Goal: Information Seeking & Learning: Learn about a topic

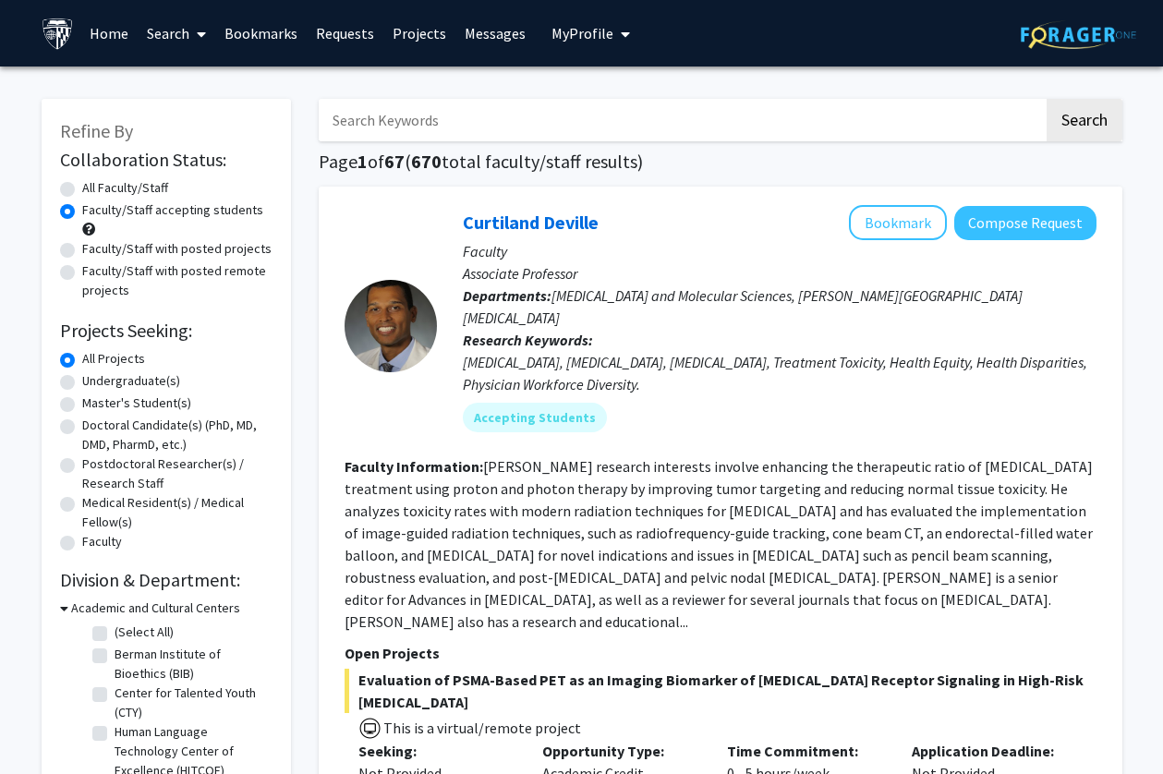
click at [630, 107] on input "Search Keywords" at bounding box center [681, 120] width 725 height 43
type input "[PERSON_NAME]"
click at [1047, 99] on button "Search" at bounding box center [1085, 120] width 76 height 43
radio input "true"
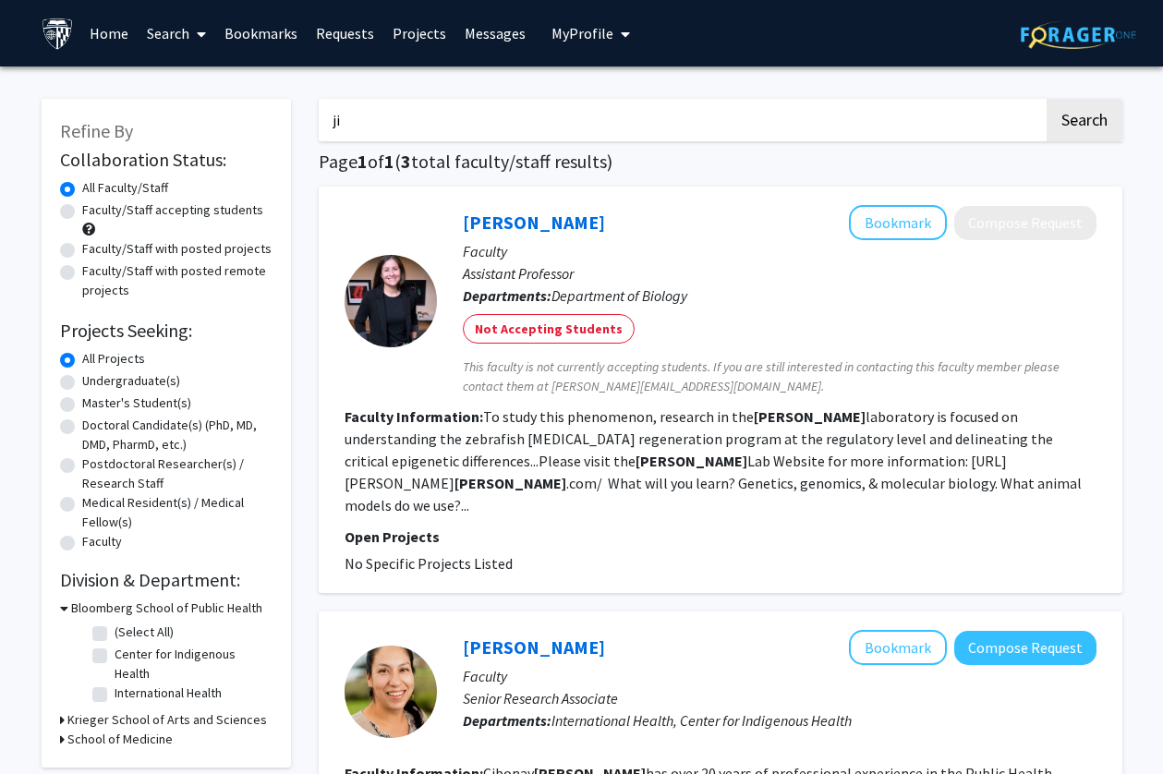
type input "j"
type input "o"
type input "[PERSON_NAME]"
click at [1047, 99] on button "Search" at bounding box center [1085, 120] width 76 height 43
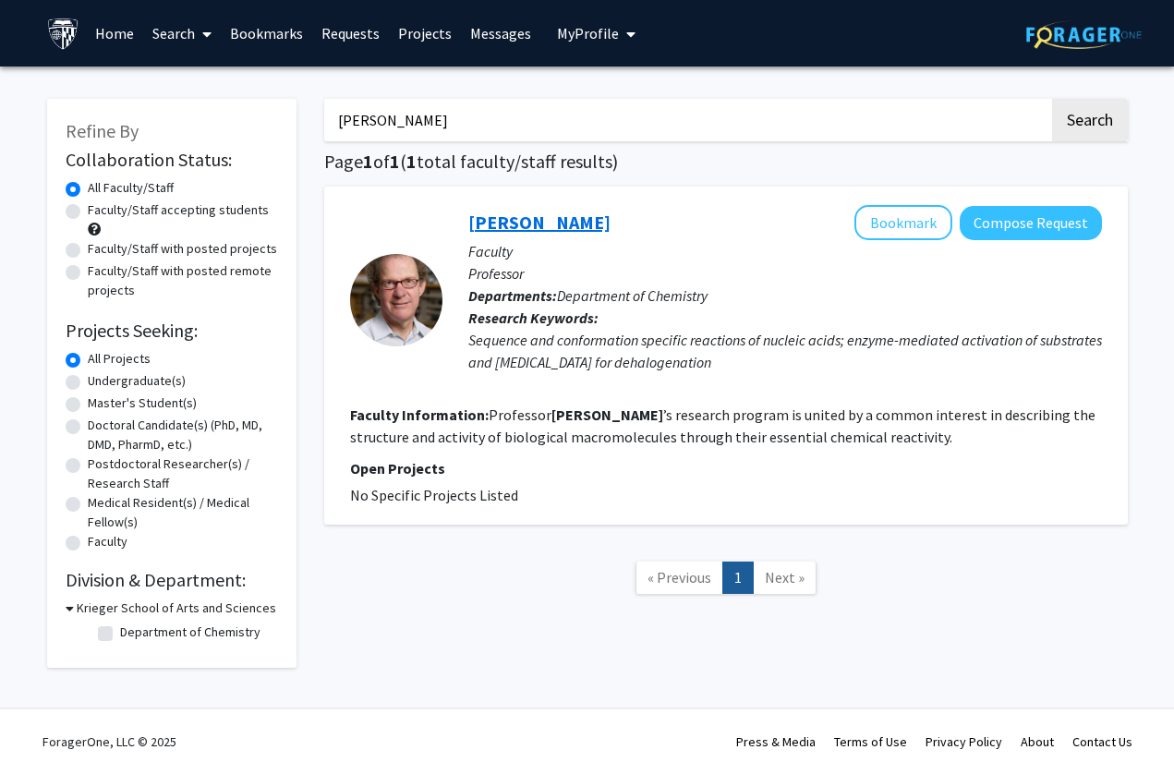
click at [529, 215] on link "[PERSON_NAME]" at bounding box center [539, 222] width 142 height 23
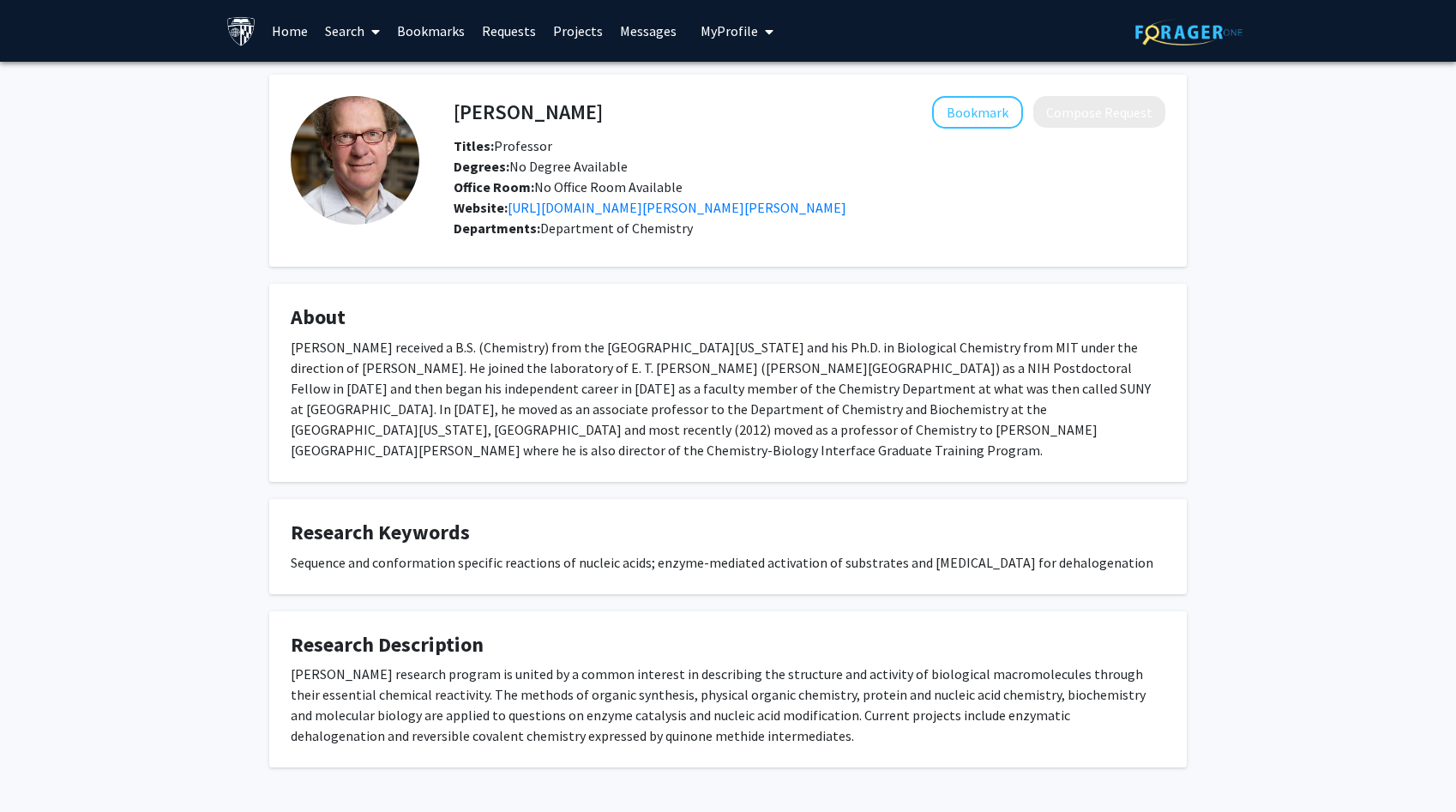
click at [457, 423] on div "[PERSON_NAME] received a B.S. (Chemistry) from the [GEOGRAPHIC_DATA][US_STATE] …" at bounding box center [728, 398] width 874 height 123
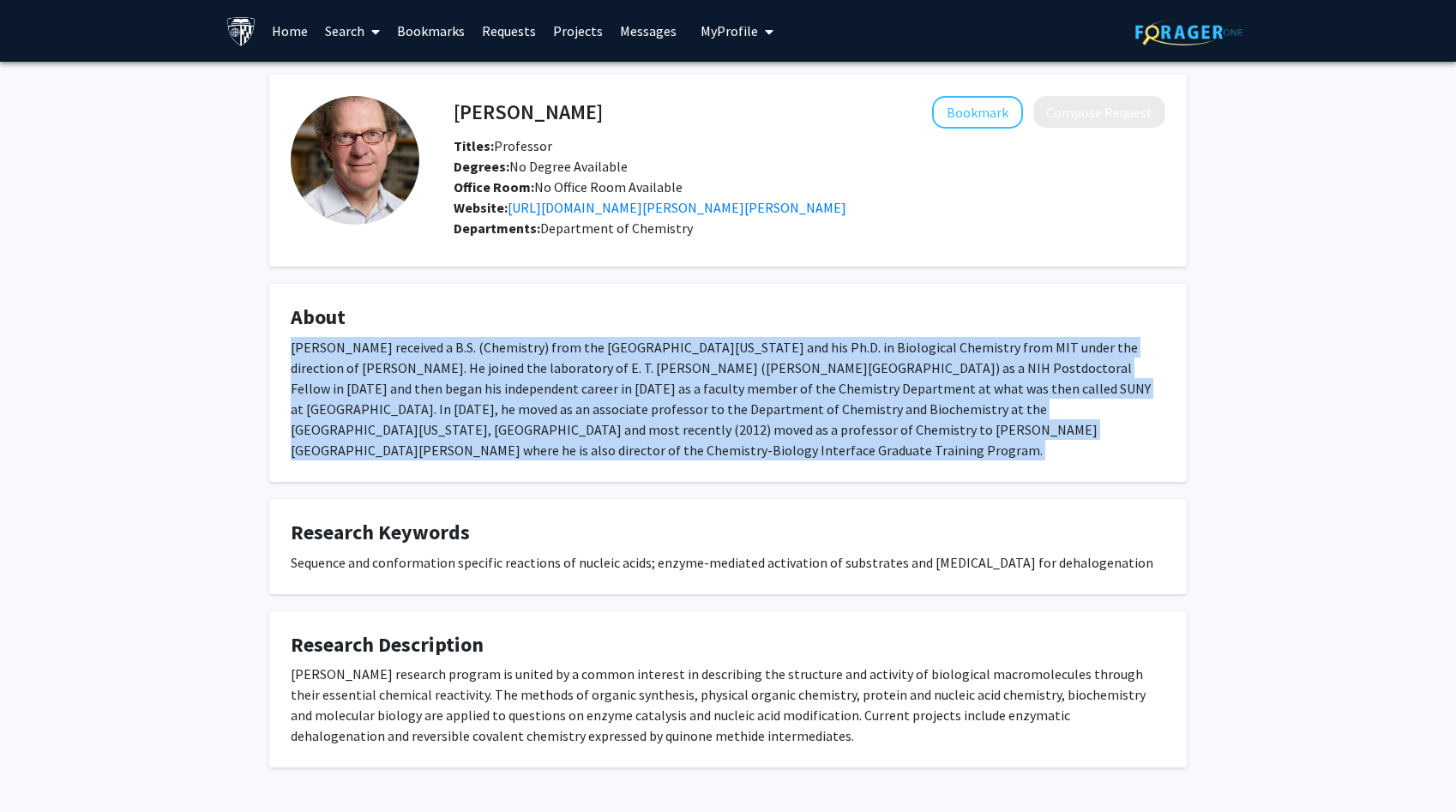
click at [457, 423] on div "[PERSON_NAME] received a B.S. (Chemistry) from the [GEOGRAPHIC_DATA][US_STATE] …" at bounding box center [728, 398] width 874 height 123
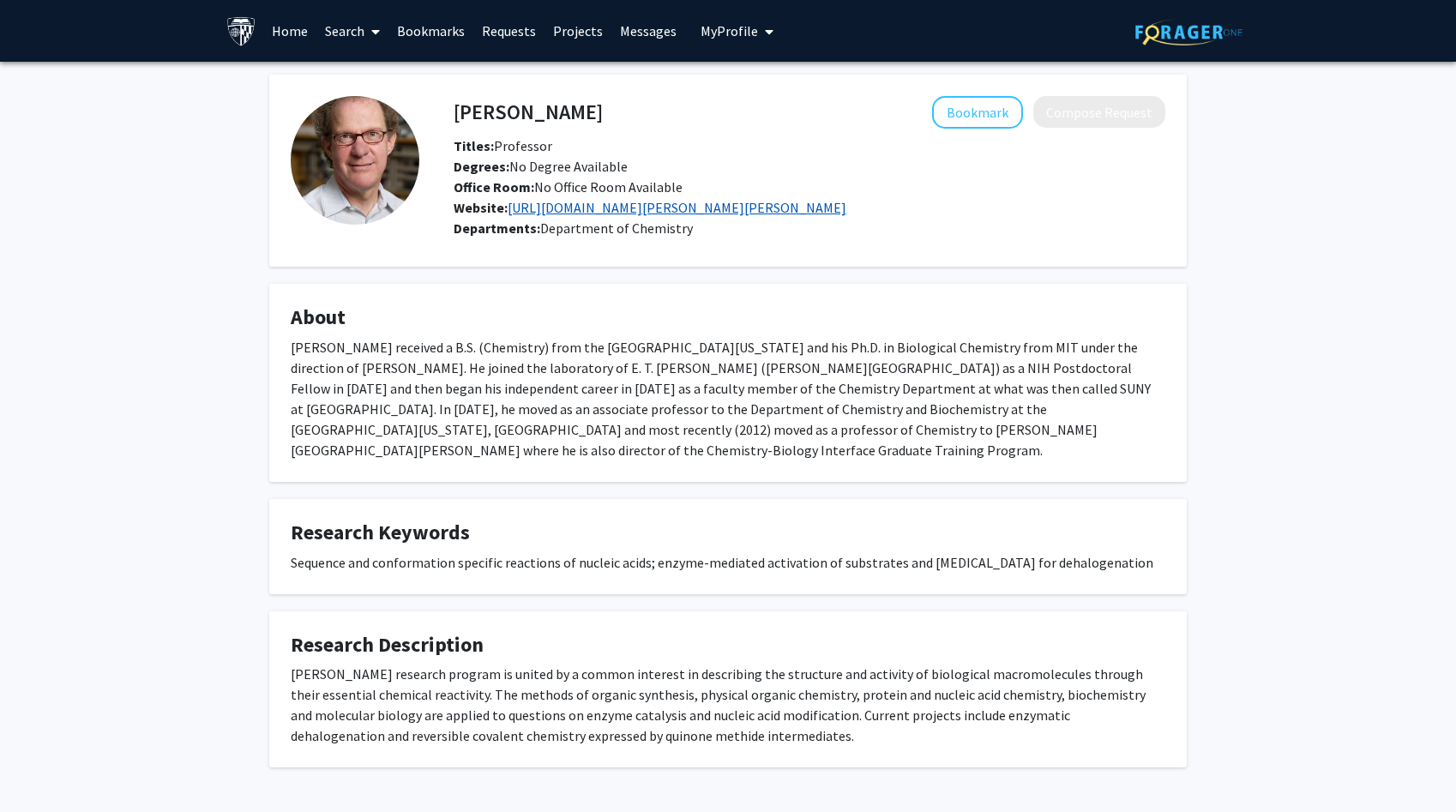
click at [550, 215] on link "[URL][DOMAIN_NAME][PERSON_NAME][PERSON_NAME]" at bounding box center [676, 207] width 339 height 17
click at [243, 35] on img at bounding box center [241, 32] width 30 height 30
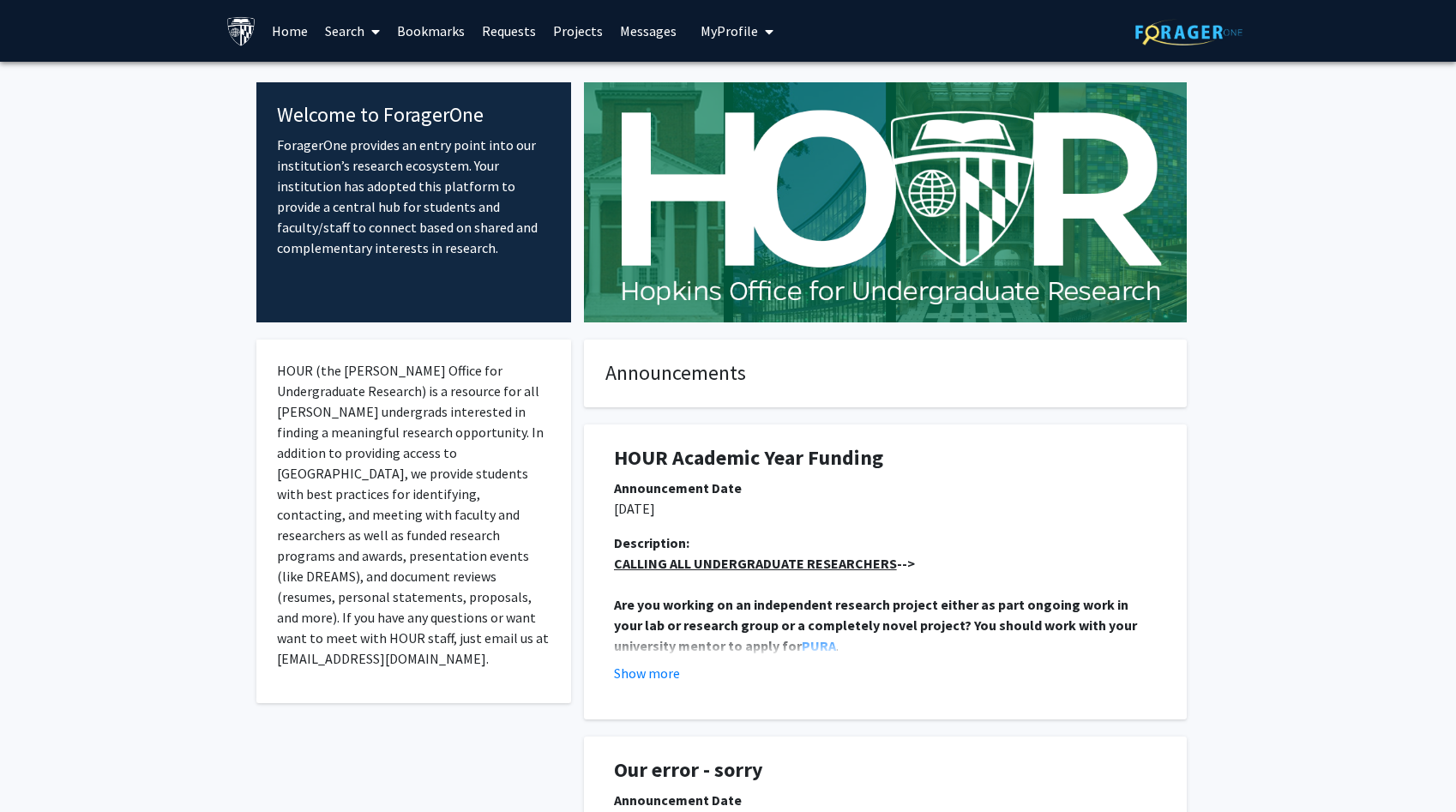
click at [348, 15] on link "Search" at bounding box center [353, 31] width 72 height 60
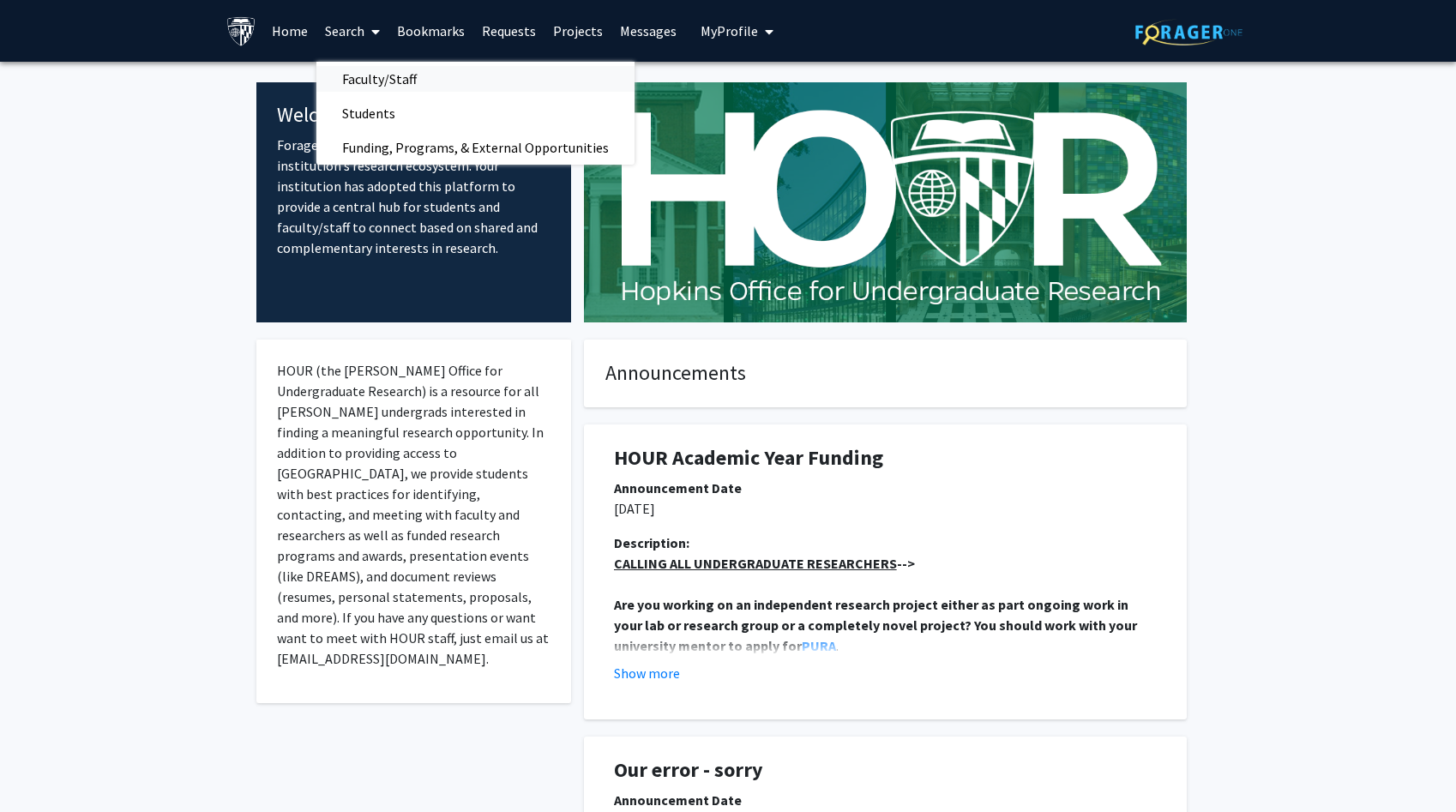
click at [345, 76] on span "Faculty/Staff" at bounding box center [380, 79] width 126 height 34
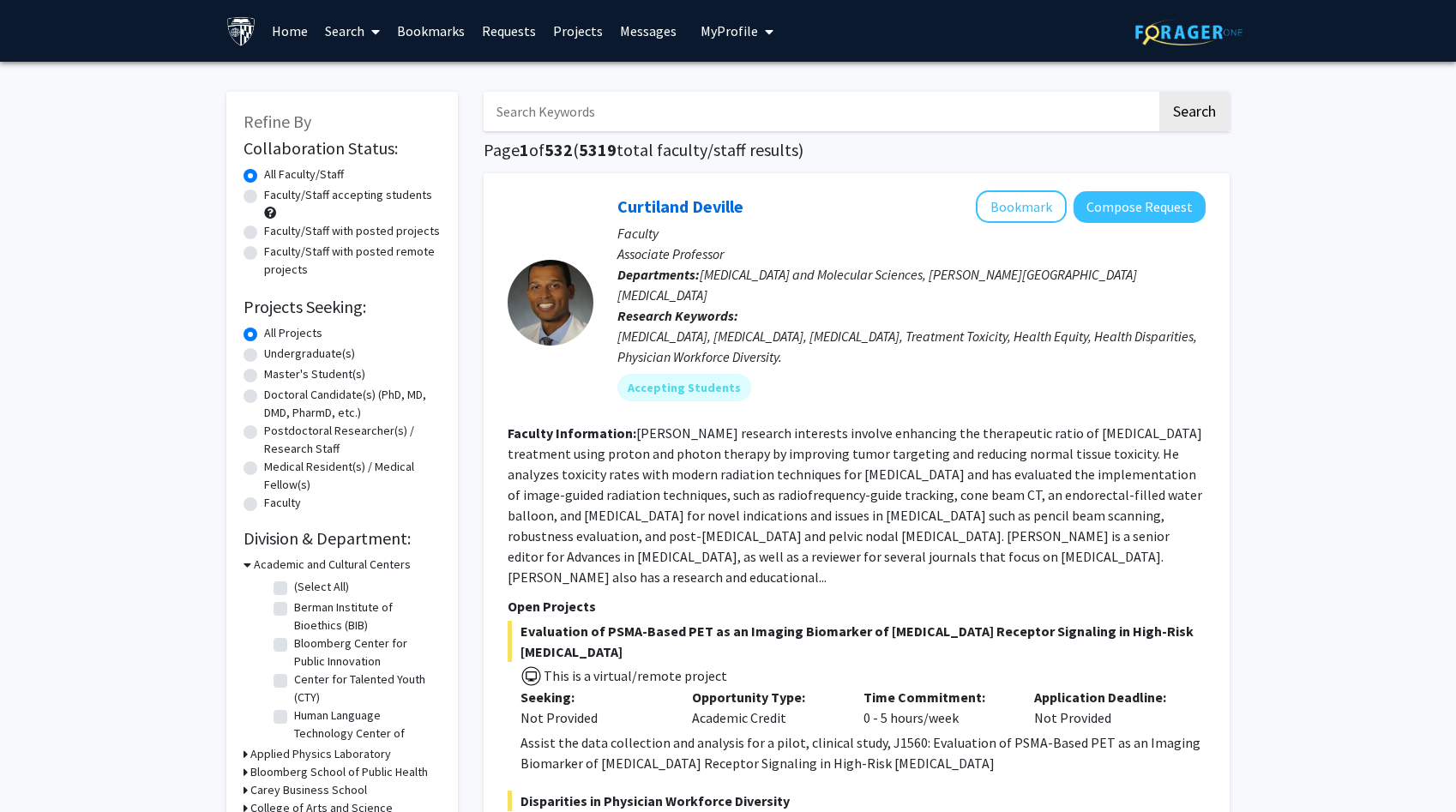
click at [524, 106] on input "Search Keywords" at bounding box center [819, 111] width 673 height 40
type input "[PERSON_NAME]"
click at [1078, 92] on button "Search" at bounding box center [1194, 111] width 71 height 40
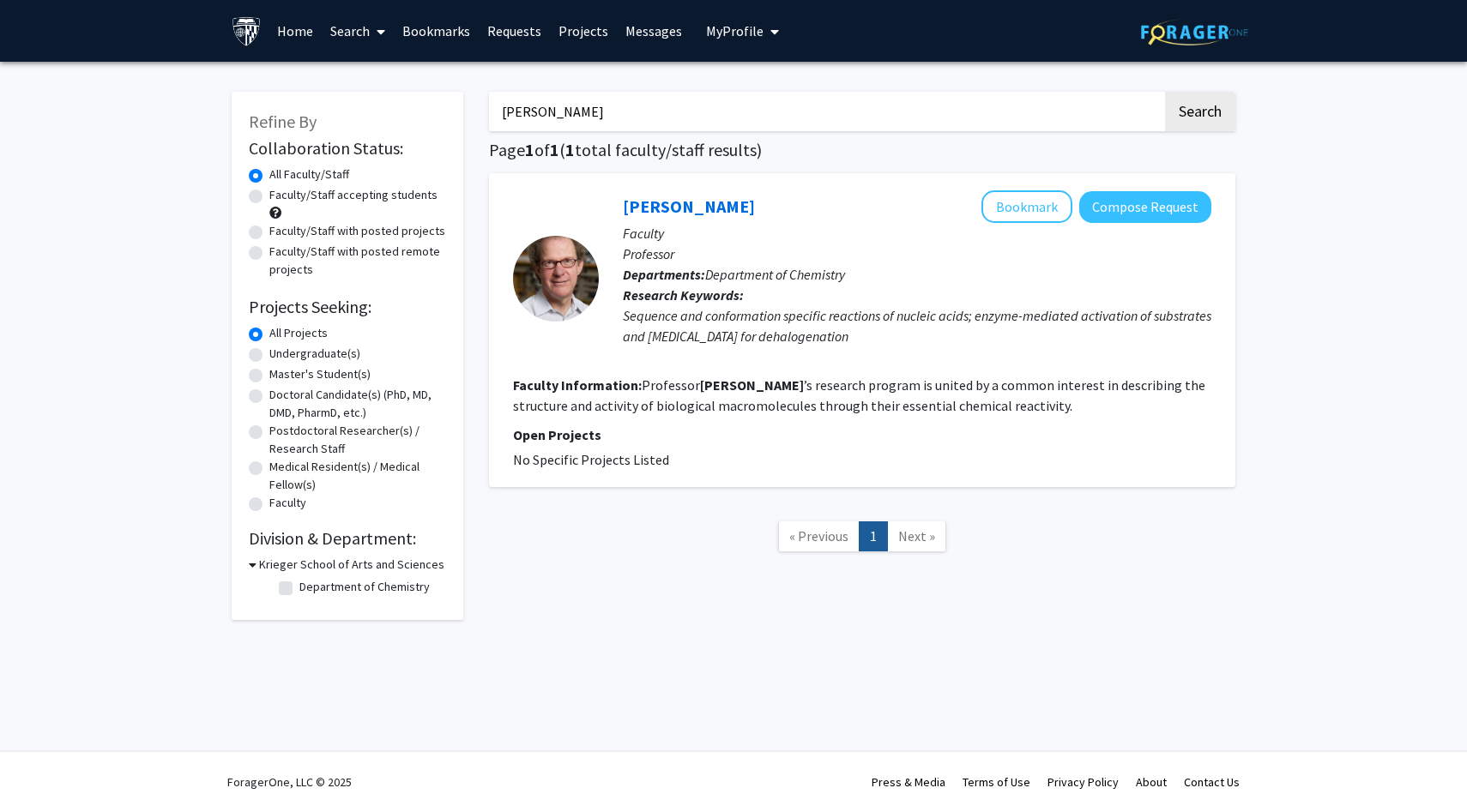
click at [325, 198] on label "Faculty/Staff accepting students" at bounding box center [353, 195] width 168 height 18
click at [280, 198] on input "Faculty/Staff accepting students" at bounding box center [275, 192] width 11 height 11
radio input "true"
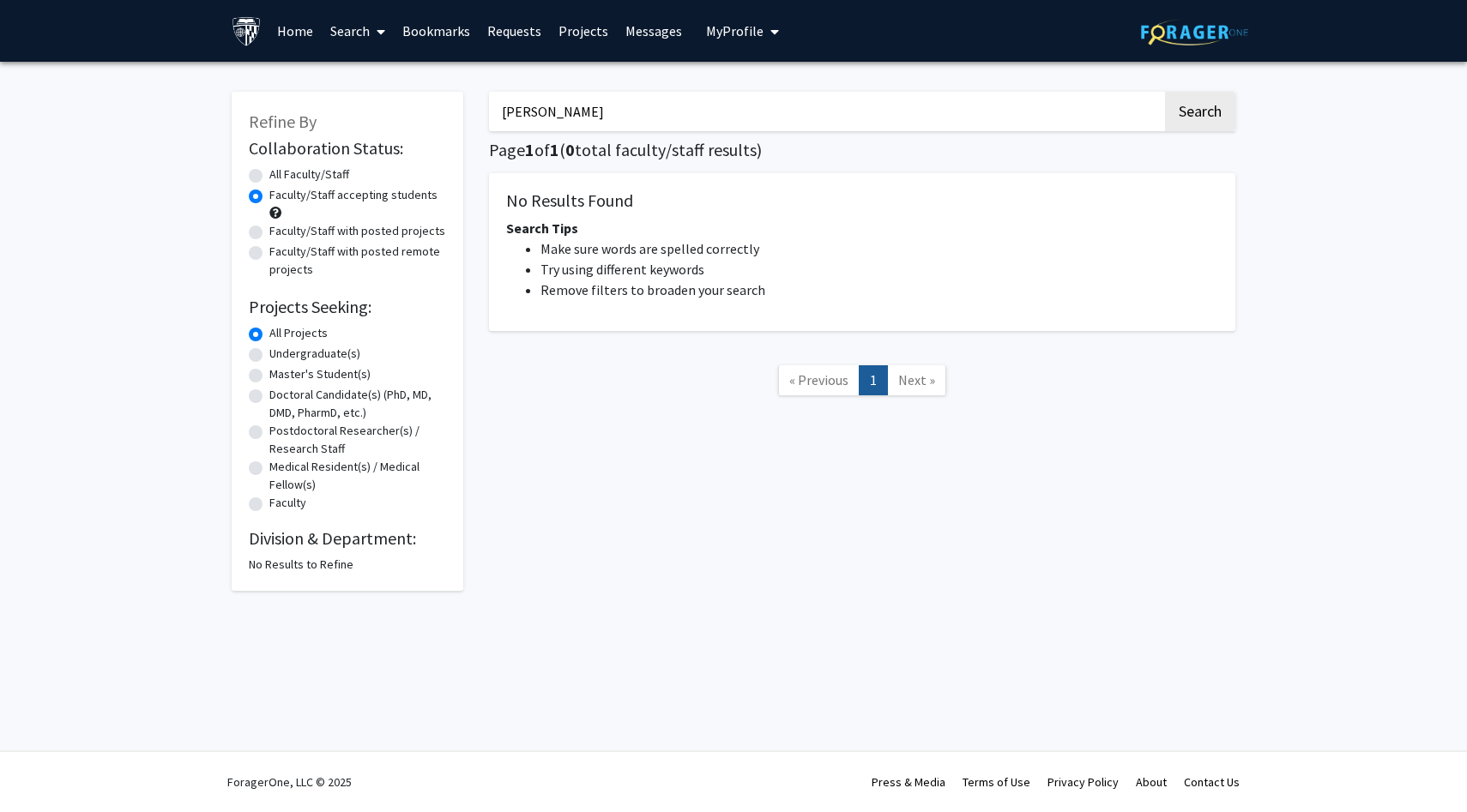
click at [329, 175] on label "All Faculty/Staff" at bounding box center [309, 174] width 80 height 18
click at [280, 175] on input "All Faculty/Staff" at bounding box center [275, 171] width 11 height 11
radio input "true"
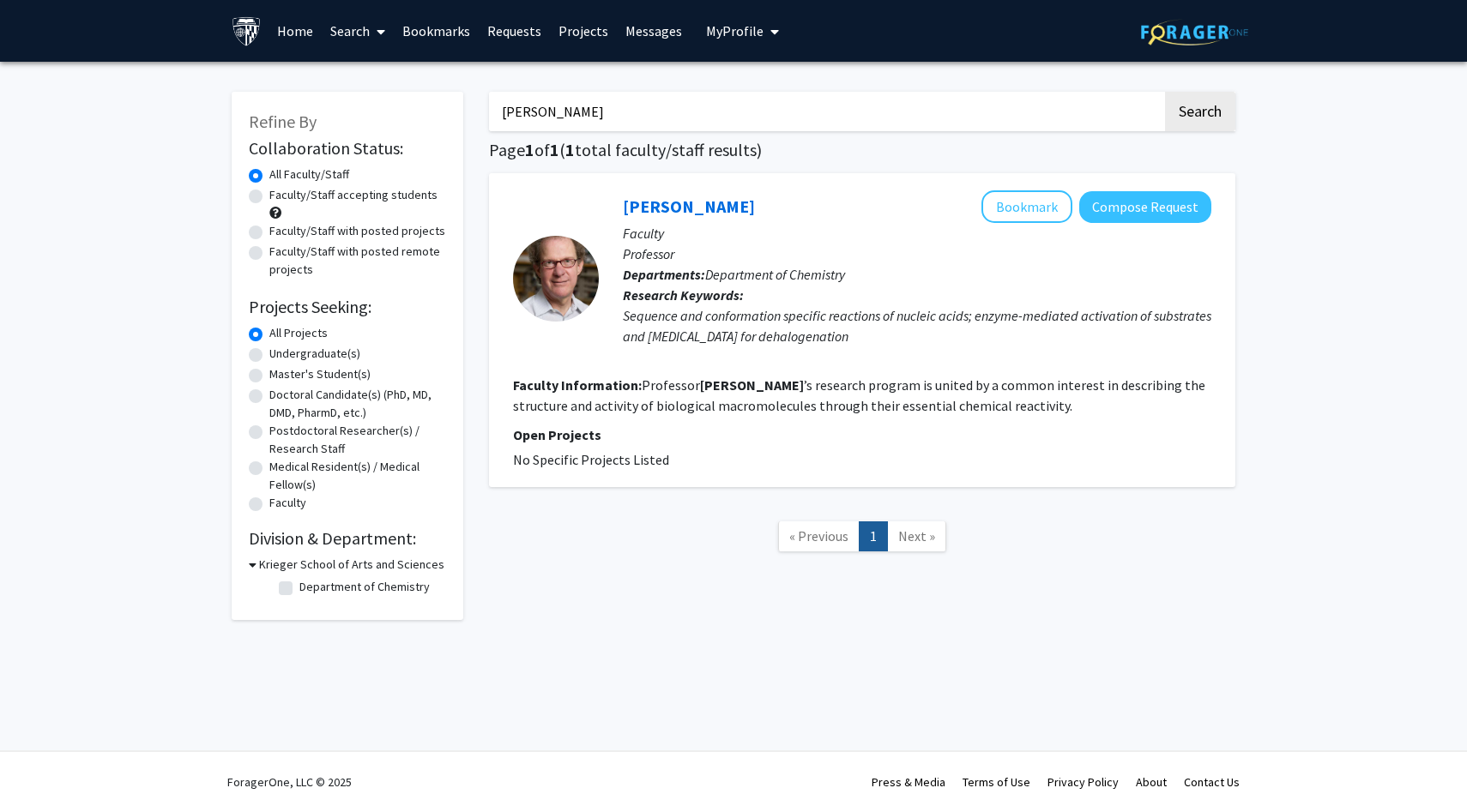
click at [586, 114] on input "[PERSON_NAME]" at bounding box center [825, 111] width 673 height 40
click at [381, 225] on label "Faculty/Staff with posted projects" at bounding box center [357, 230] width 175 height 18
click at [280, 225] on input "Faculty/Staff with posted projects" at bounding box center [275, 227] width 11 height 11
radio input "true"
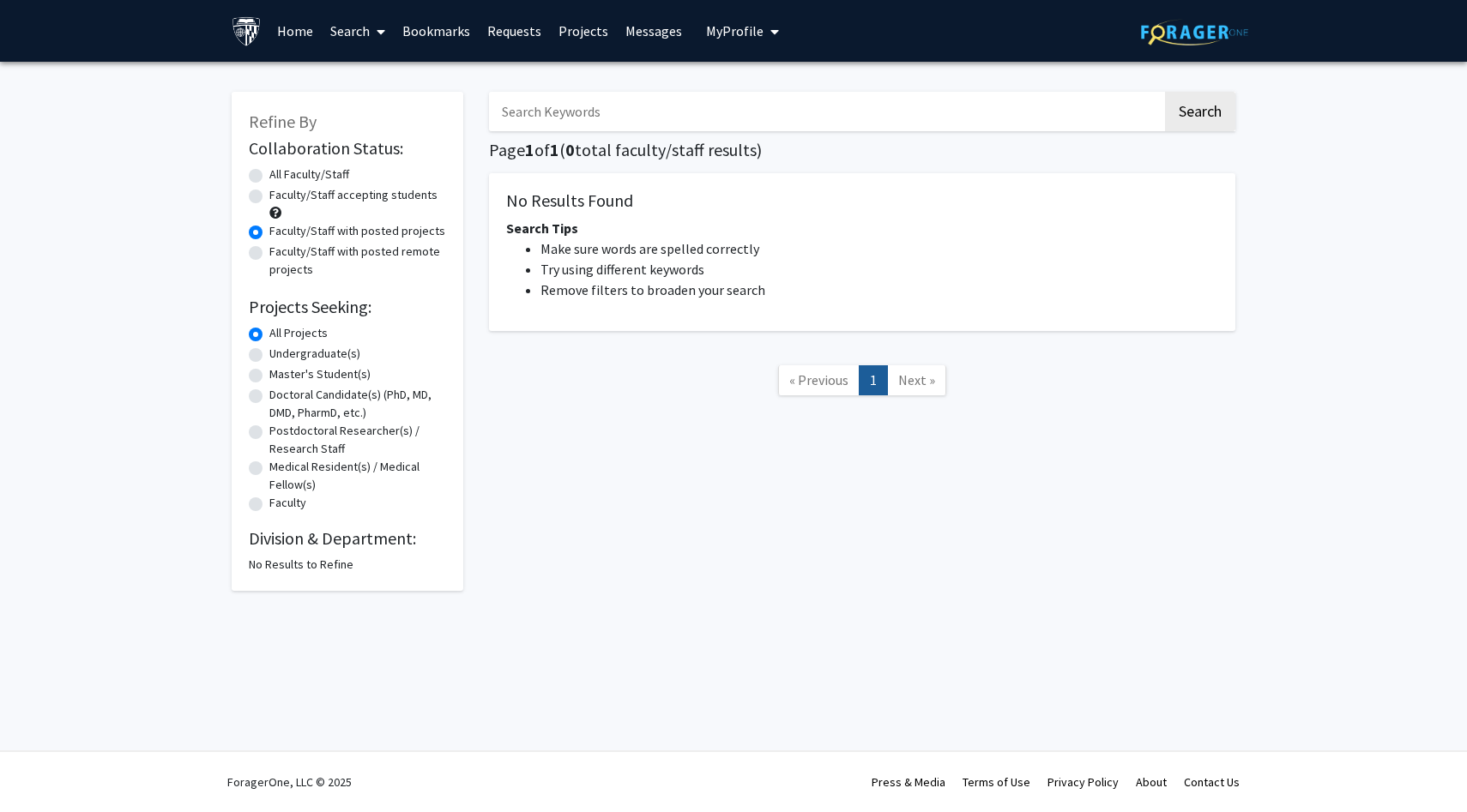
click at [363, 266] on label "Faculty/Staff with posted remote projects" at bounding box center [357, 260] width 176 height 36
click at [280, 254] on input "Faculty/Staff with posted remote projects" at bounding box center [275, 248] width 11 height 11
radio input "true"
click at [305, 360] on label "Undergraduate(s)" at bounding box center [315, 353] width 91 height 18
click at [280, 355] on input "Undergraduate(s)" at bounding box center [275, 350] width 11 height 11
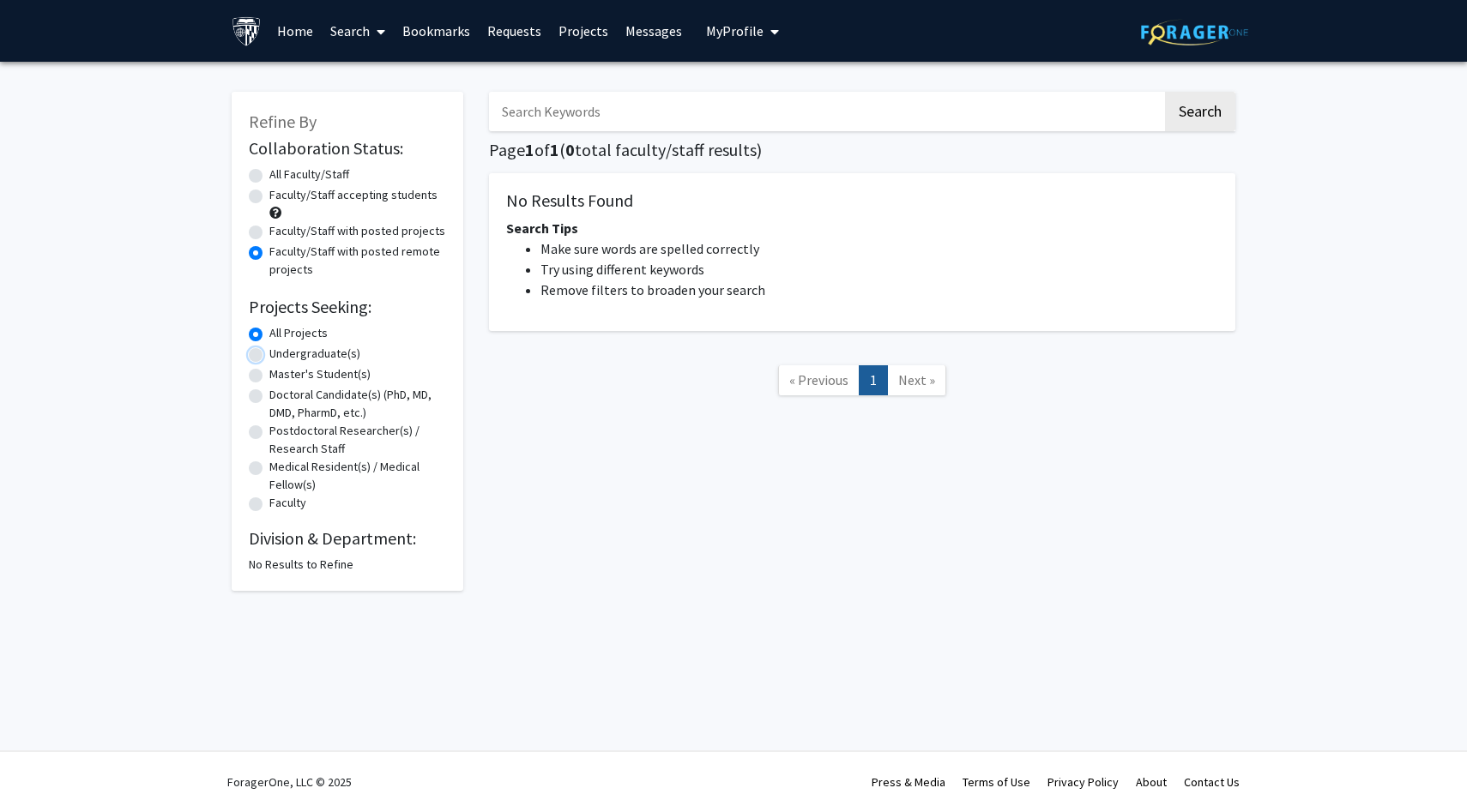
radio input "true"
click at [331, 169] on label "All Faculty/Staff" at bounding box center [309, 174] width 80 height 18
click at [280, 169] on input "All Faculty/Staff" at bounding box center [275, 171] width 11 height 11
radio input "true"
click at [324, 172] on label "All Faculty/Staff" at bounding box center [309, 174] width 80 height 18
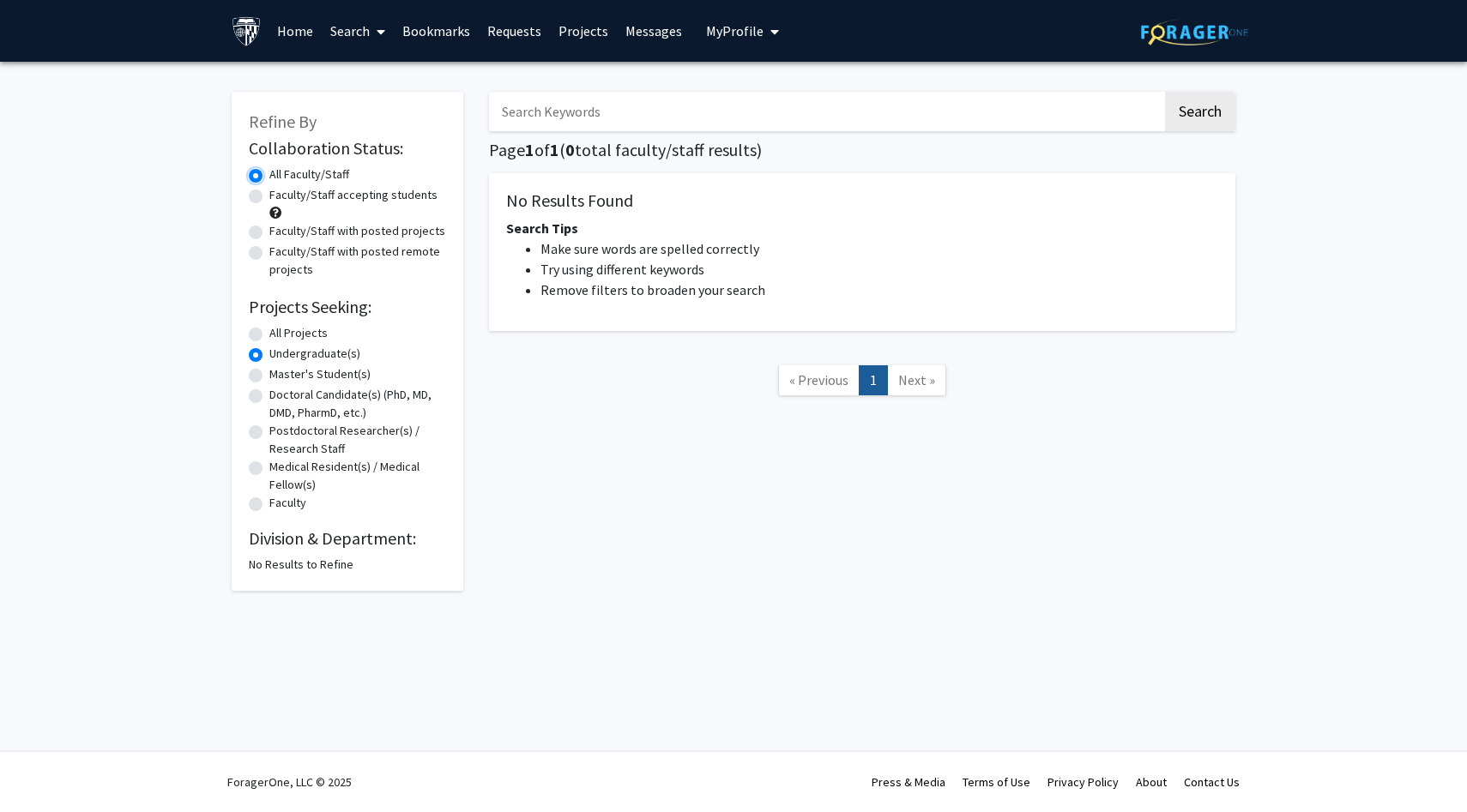
click at [280, 172] on input "All Faculty/Staff" at bounding box center [275, 171] width 11 height 11
click at [293, 337] on label "All Projects" at bounding box center [298, 332] width 58 height 18
click at [280, 335] on input "All Projects" at bounding box center [275, 329] width 11 height 11
radio input "true"
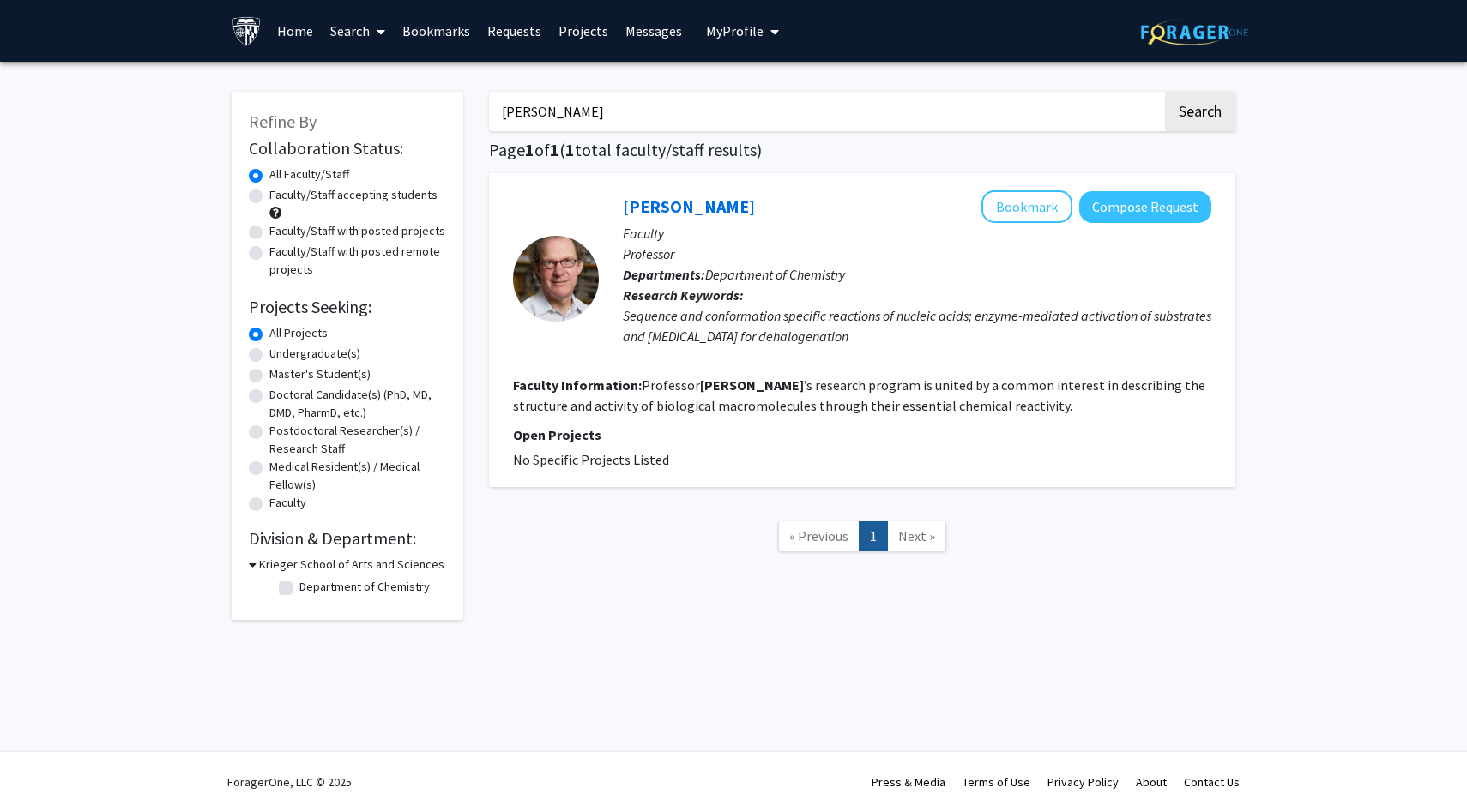
click at [581, 104] on input "[PERSON_NAME]" at bounding box center [825, 111] width 673 height 40
click at [349, 28] on link "Search" at bounding box center [358, 31] width 72 height 60
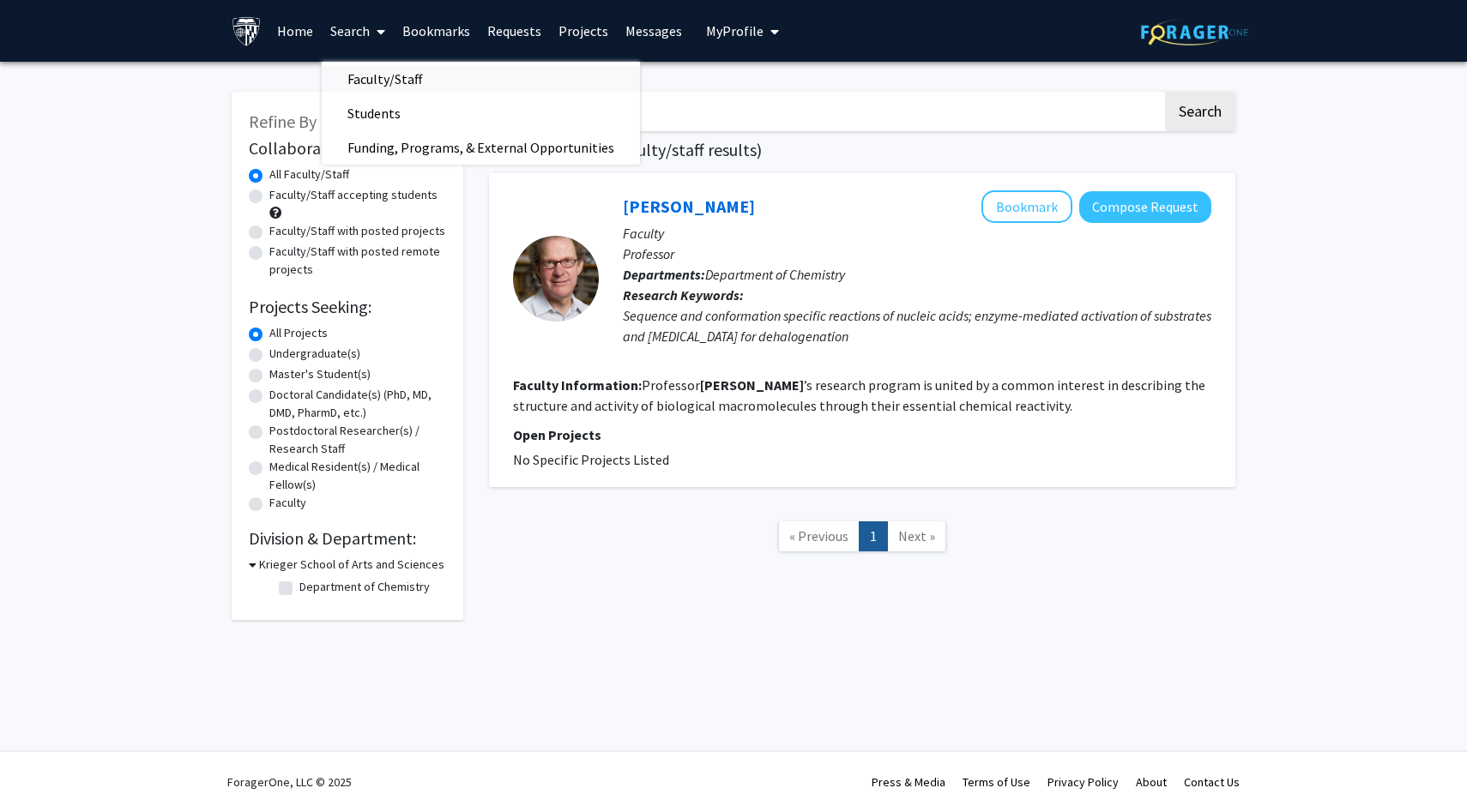
click at [361, 78] on span "Faculty/Staff" at bounding box center [385, 79] width 126 height 34
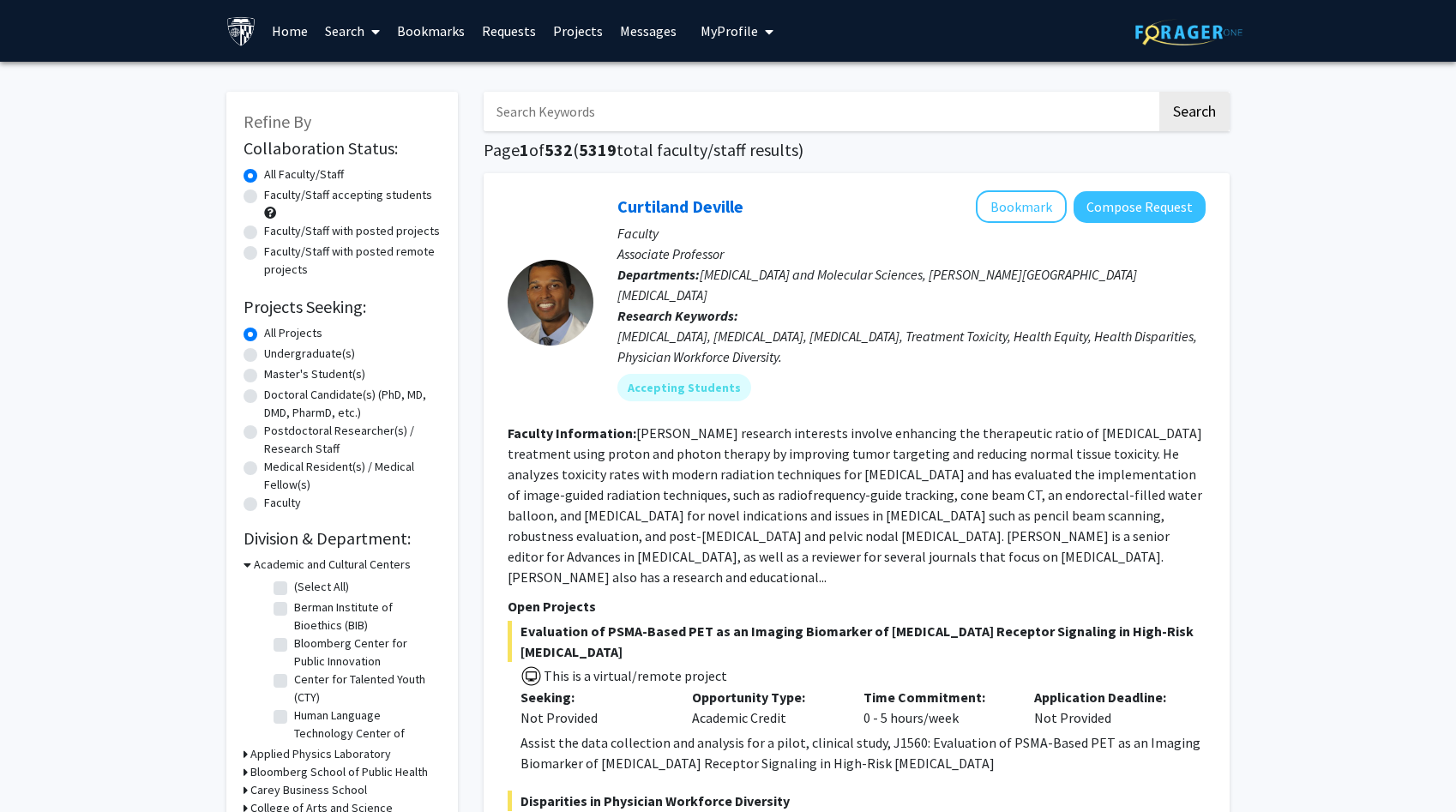
click at [294, 358] on label "Undergraduate(s)" at bounding box center [310, 353] width 91 height 18
click at [276, 355] on input "Undergraduate(s)" at bounding box center [270, 350] width 11 height 11
radio input "true"
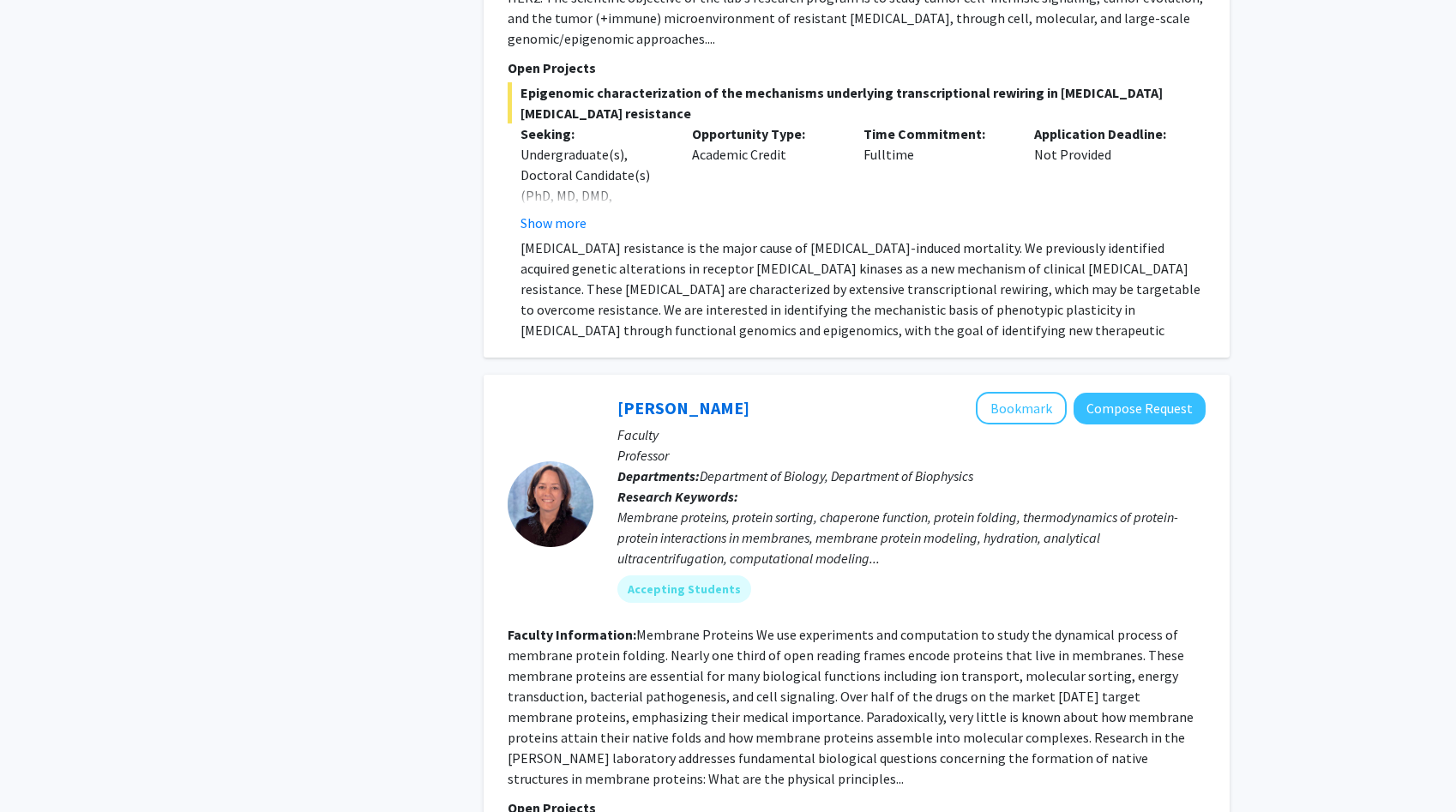
scroll to position [1225, 0]
click at [582, 713] on fg-read-more "Membrane Proteins We use experiments and computation to study the dynamical pro…" at bounding box center [850, 705] width 686 height 161
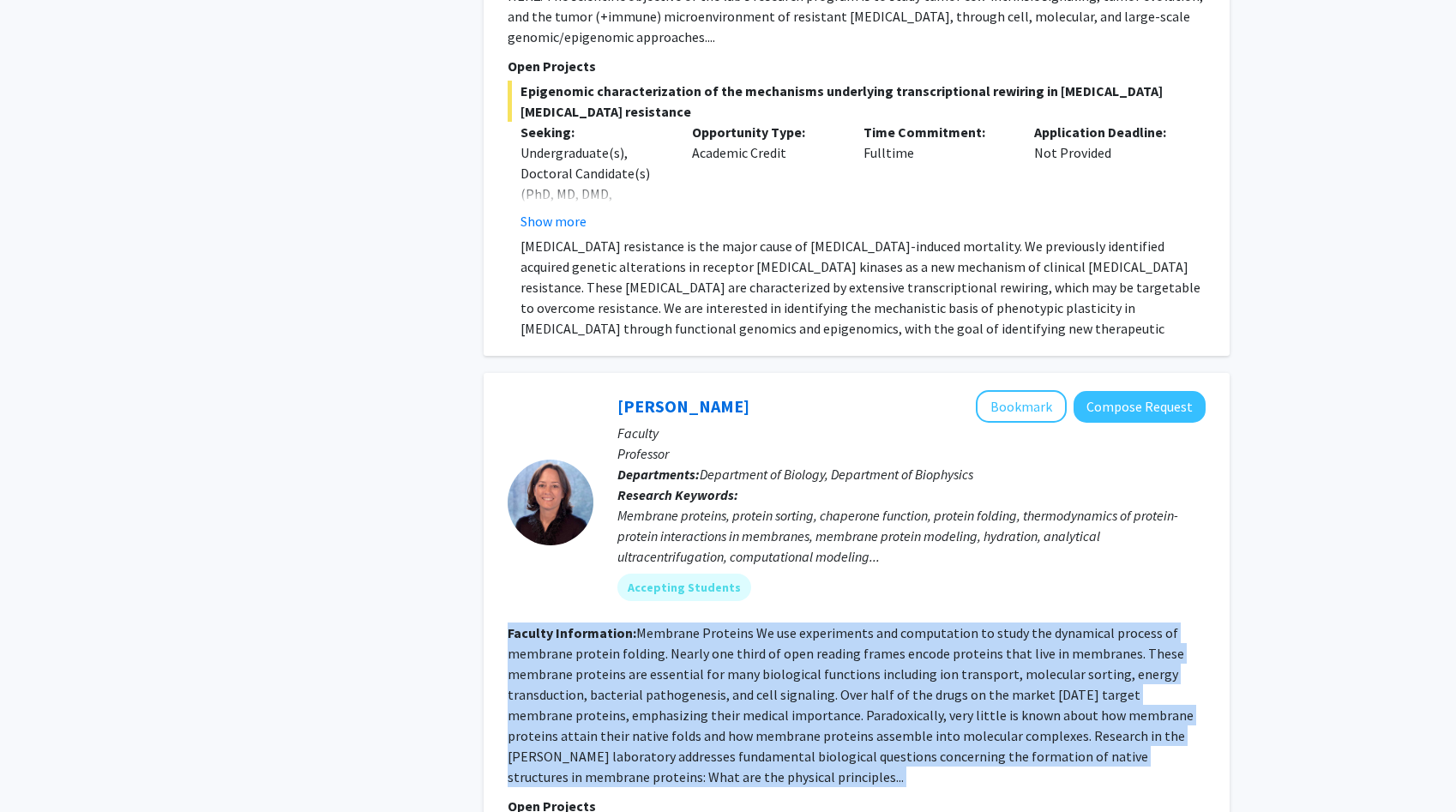
click at [582, 713] on fg-read-more "Membrane Proteins We use experiments and computation to study the dynamical pro…" at bounding box center [850, 705] width 686 height 161
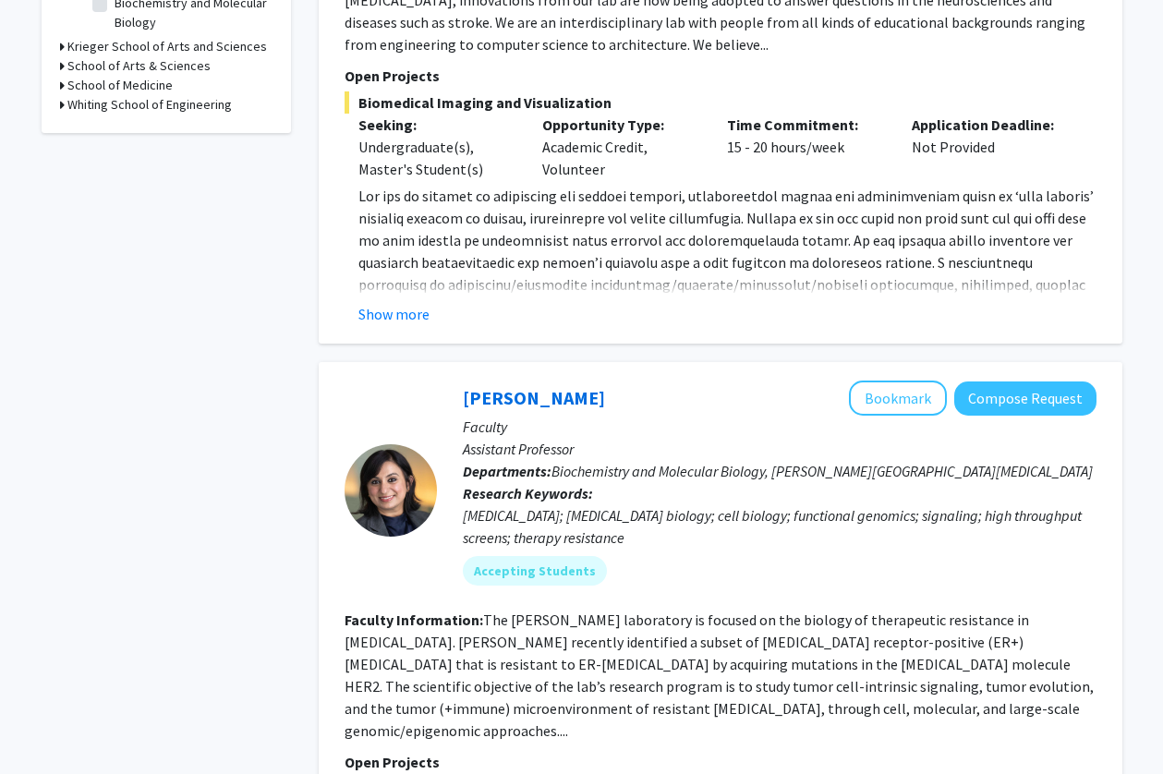
scroll to position [0, 0]
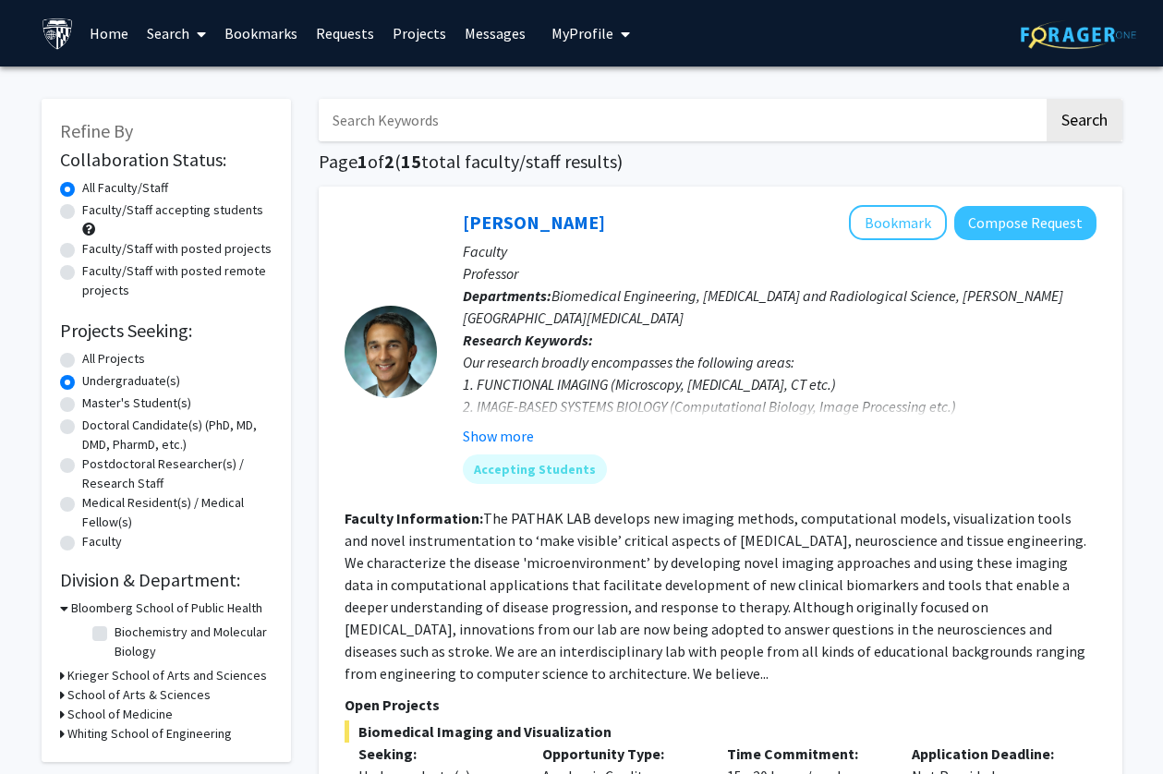
click at [635, 117] on input "Search Keywords" at bounding box center [681, 120] width 725 height 43
type input "bragg"
click at [1047, 99] on button "Search" at bounding box center [1085, 120] width 76 height 43
radio input "true"
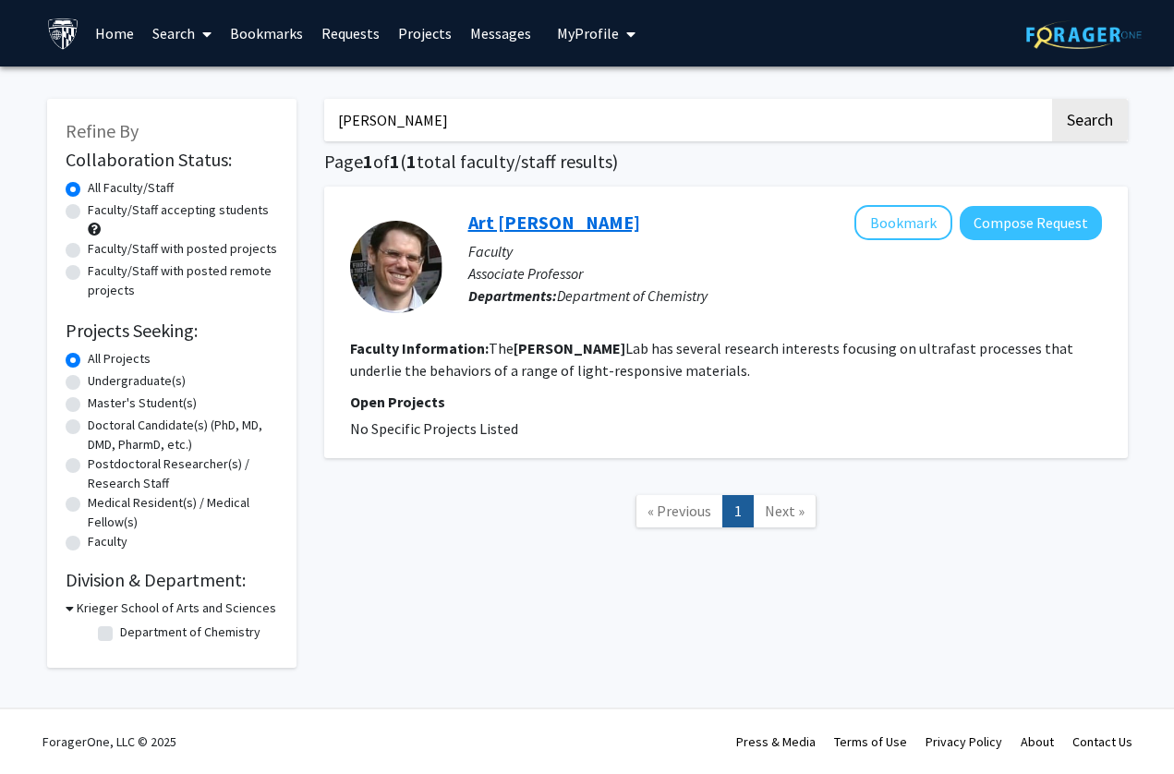
click at [488, 217] on link "Art Bragg" at bounding box center [554, 222] width 172 height 23
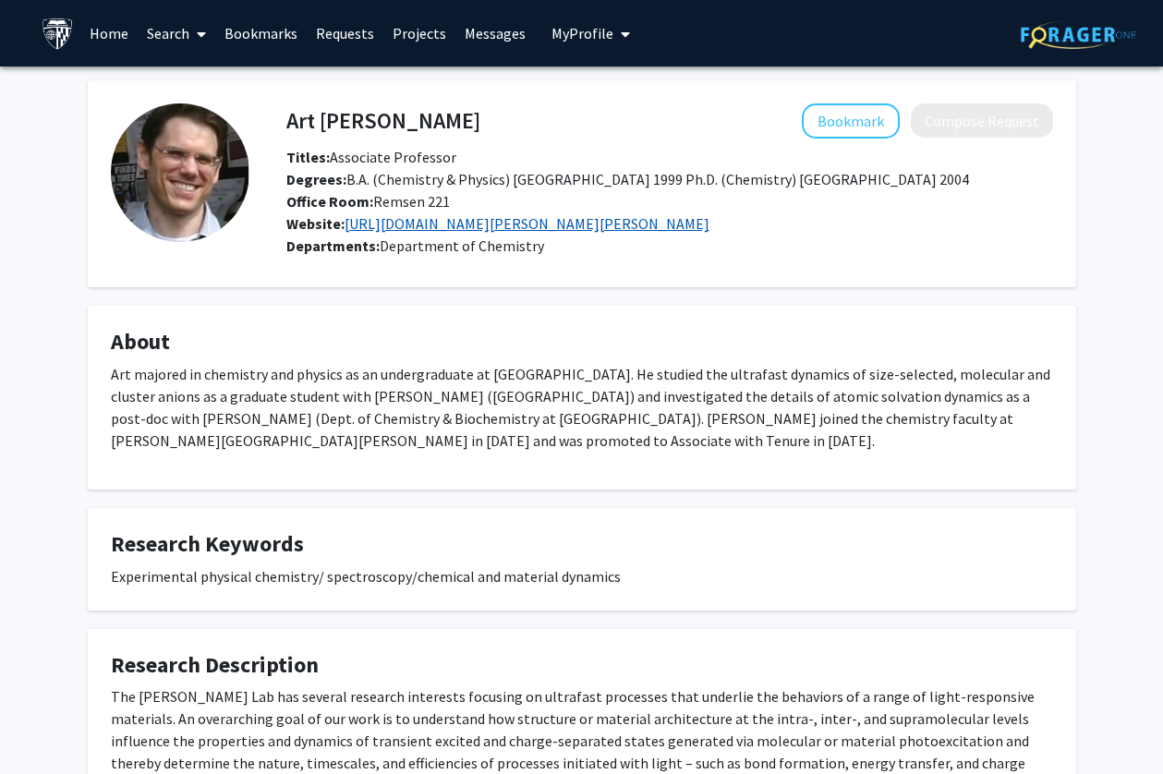
click at [488, 216] on link "https://sites.krieger.jhu.edu/bragg-lab/" at bounding box center [527, 223] width 365 height 18
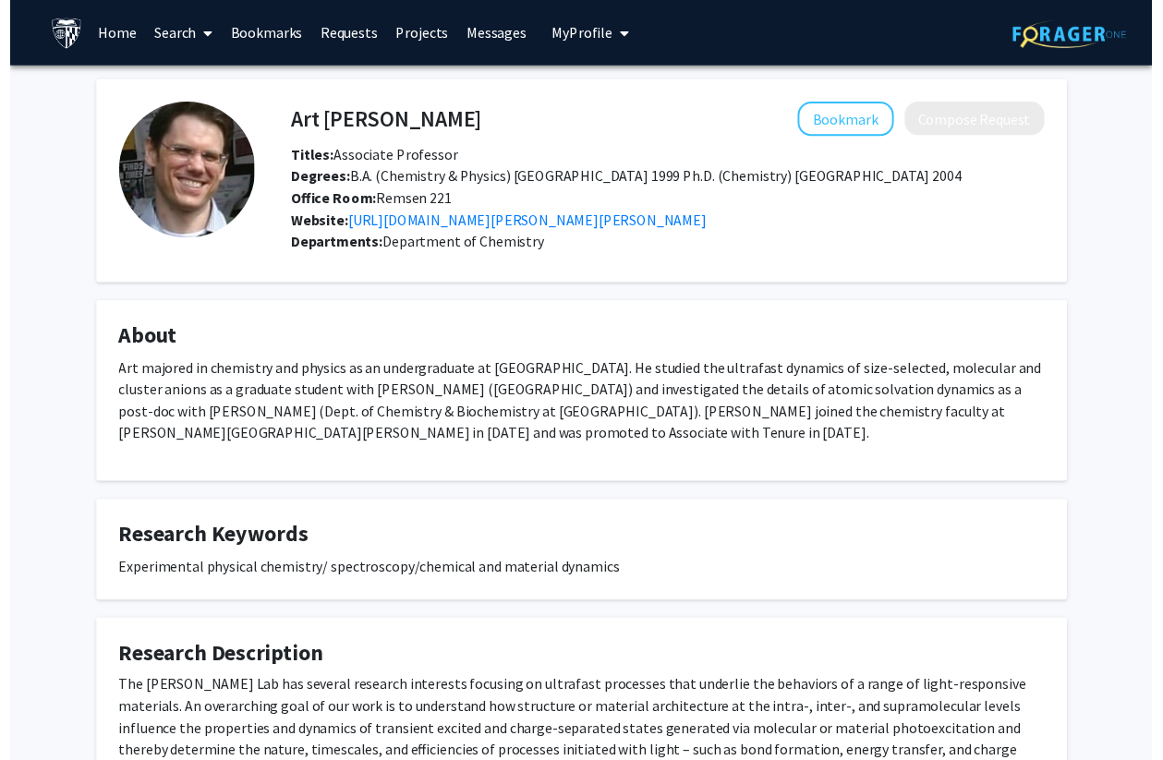
scroll to position [137, 0]
